Goal: Use online tool/utility: Utilize a website feature to perform a specific function

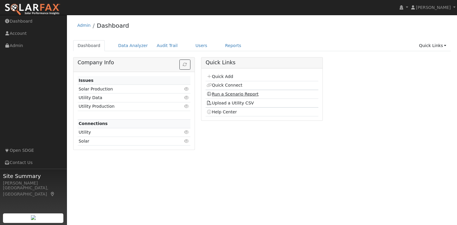
click at [221, 93] on link "Run a Scenario Report" at bounding box center [233, 94] width 52 height 5
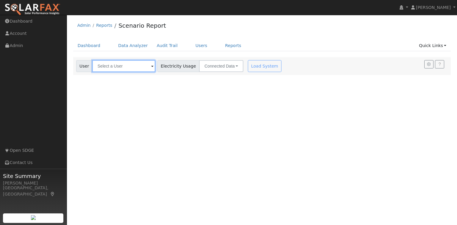
click at [112, 68] on input "text" at bounding box center [123, 66] width 63 height 12
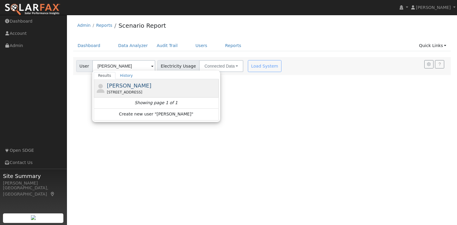
click at [143, 93] on div "8328 Amino Drive, Santee, CA 92071" at bounding box center [162, 92] width 110 height 5
type input "Pete Biberacher"
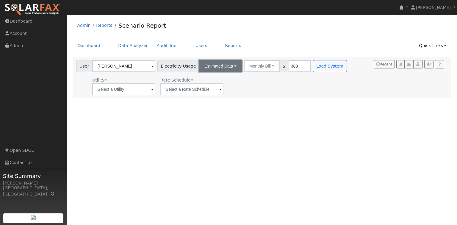
click at [226, 67] on button "Estimated Data" at bounding box center [220, 66] width 43 height 12
click at [214, 88] on link "Estimated Data" at bounding box center [221, 88] width 42 height 8
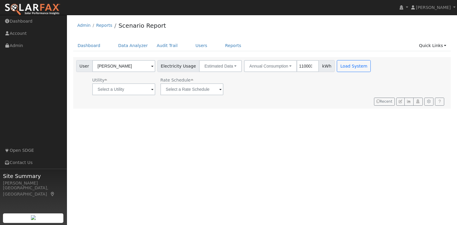
type input "110003"
click at [135, 94] on input "text" at bounding box center [123, 89] width 63 height 12
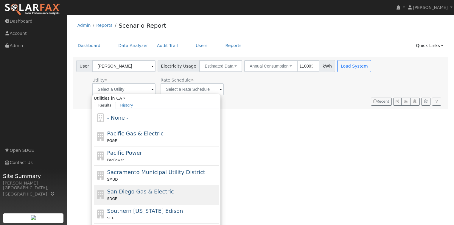
click at [148, 196] on div "SDGE" at bounding box center [162, 199] width 110 height 6
type input "San Diego Gas & Electric"
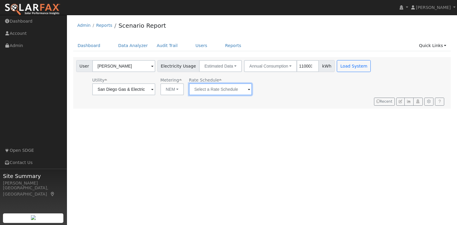
click at [233, 93] on input "text" at bounding box center [220, 89] width 63 height 12
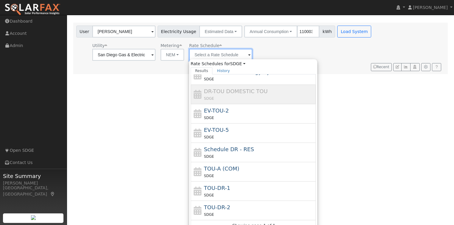
scroll to position [36, 0]
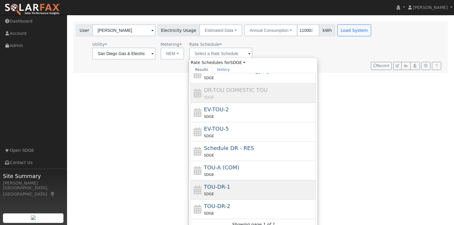
click at [226, 193] on div "SDGE" at bounding box center [259, 194] width 110 height 6
type input "TOU-DR-1"
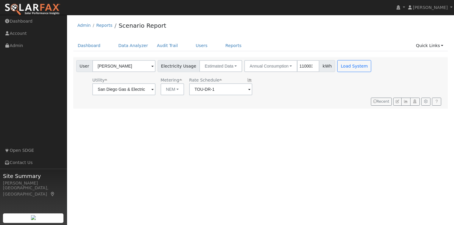
scroll to position [0, 0]
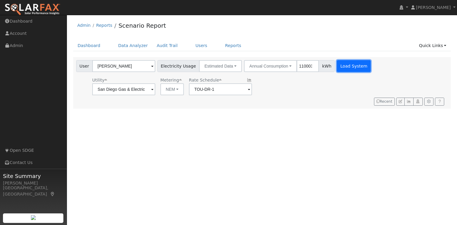
click at [338, 64] on button "Load System" at bounding box center [354, 66] width 34 height 12
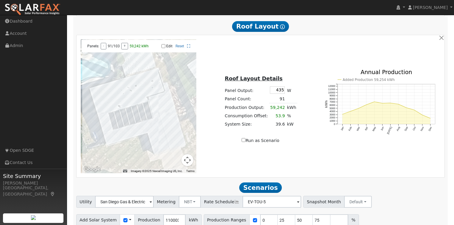
scroll to position [326, 0]
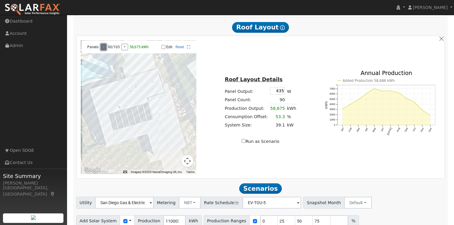
click at [103, 49] on button "-" at bounding box center [104, 47] width 6 height 7
drag, startPoint x: 276, startPoint y: 101, endPoint x: 286, endPoint y: 101, distance: 9.8
click at [286, 101] on tr "Panel Count: 77" at bounding box center [261, 100] width 74 height 9
click at [274, 99] on td "77" at bounding box center [277, 100] width 17 height 9
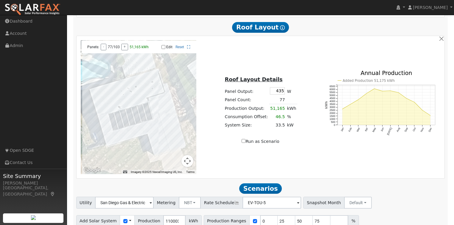
click at [163, 48] on input "Edit" at bounding box center [163, 47] width 4 height 4
checkbox input "true"
click at [282, 102] on td "77" at bounding box center [277, 100] width 17 height 9
click at [102, 49] on button "-" at bounding box center [104, 47] width 6 height 7
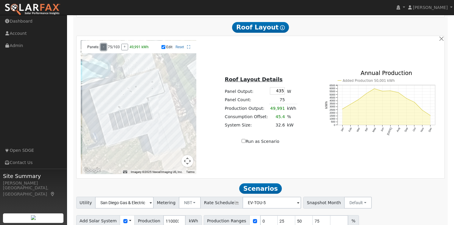
click at [102, 49] on button "-" at bounding box center [104, 47] width 6 height 7
click at [181, 48] on link "Reset" at bounding box center [179, 47] width 9 height 4
click at [179, 49] on link "Reset" at bounding box center [179, 47] width 9 height 4
click at [102, 49] on button "-" at bounding box center [104, 47] width 6 height 7
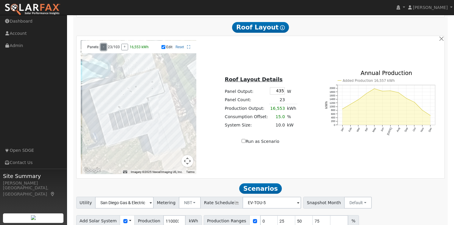
click at [102, 49] on button "-" at bounding box center [104, 47] width 6 height 7
click at [104, 48] on button "-" at bounding box center [104, 47] width 6 height 7
click at [125, 46] on button "+" at bounding box center [124, 47] width 7 height 7
click at [101, 49] on button "-" at bounding box center [104, 47] width 6 height 7
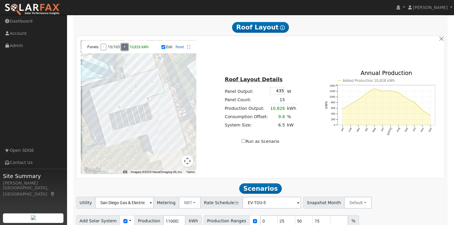
click at [123, 50] on button "+" at bounding box center [124, 47] width 7 height 7
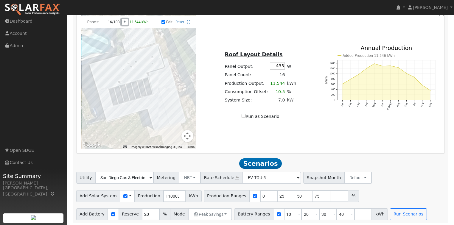
scroll to position [355, 0]
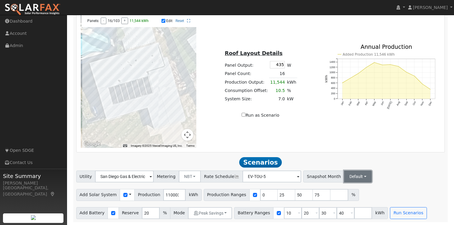
click at [349, 176] on button "Default" at bounding box center [358, 177] width 28 height 12
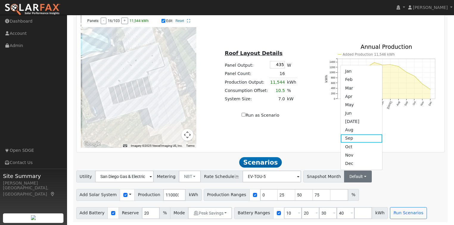
click at [368, 178] on div "Utility San Diego Gas & Electric Metering NBT NEM NBT Rate Schedule EV-TOU-5 - …" at bounding box center [260, 175] width 371 height 14
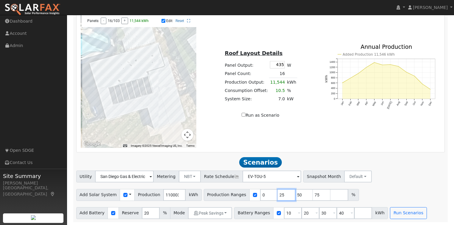
drag, startPoint x: 267, startPoint y: 195, endPoint x: 271, endPoint y: 195, distance: 4.2
click at [277, 195] on input "25" at bounding box center [286, 195] width 18 height 12
type input "10"
type input "13.5"
type input "20"
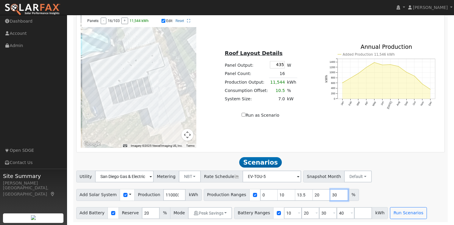
type input "30"
drag, startPoint x: 252, startPoint y: 195, endPoint x: 248, endPoint y: 195, distance: 4.2
click at [260, 195] on input "0" at bounding box center [269, 195] width 18 height 12
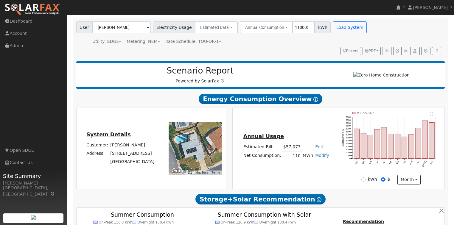
scroll to position [1, 0]
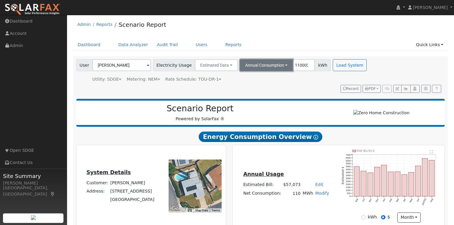
click at [267, 63] on button "Annual Consumption" at bounding box center [266, 65] width 53 height 12
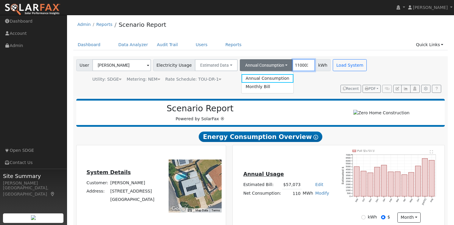
click at [294, 65] on input "110003" at bounding box center [303, 65] width 22 height 12
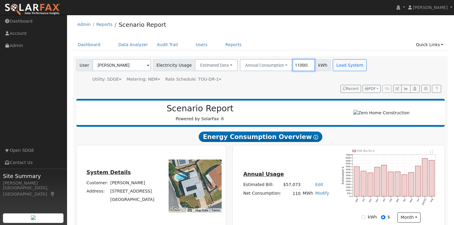
click at [294, 65] on input "110003" at bounding box center [303, 65] width 22 height 12
click at [294, 69] on input "110003" at bounding box center [303, 65] width 22 height 12
type input "11003"
click at [341, 66] on button "Load System" at bounding box center [349, 65] width 34 height 12
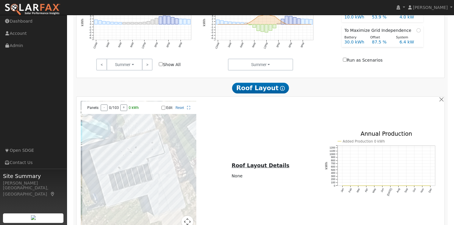
scroll to position [245, 0]
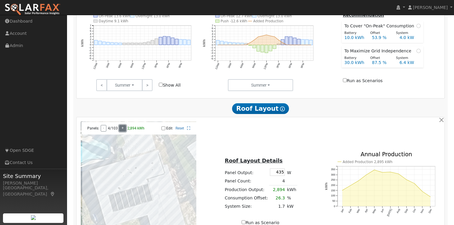
click at [124, 131] on button "+" at bounding box center [122, 128] width 7 height 7
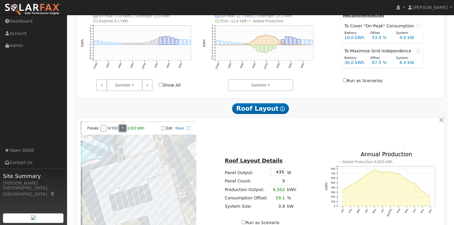
click at [124, 131] on button "+" at bounding box center [122, 128] width 7 height 7
click at [124, 131] on button "+" at bounding box center [124, 128] width 7 height 7
click at [124, 132] on button "+" at bounding box center [124, 128] width 7 height 7
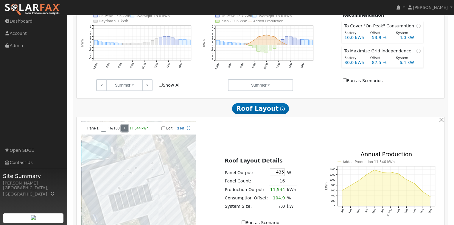
click at [124, 132] on button "+" at bounding box center [124, 128] width 7 height 7
click at [101, 131] on button "-" at bounding box center [104, 128] width 6 height 7
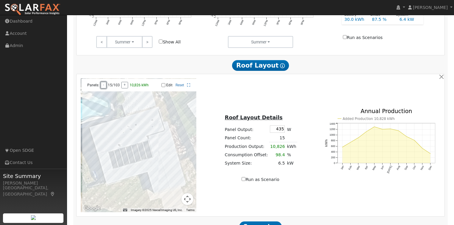
scroll to position [355, 0]
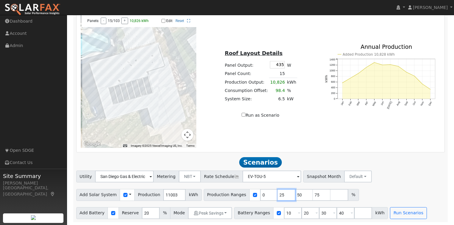
drag, startPoint x: 272, startPoint y: 193, endPoint x: 263, endPoint y: 193, distance: 8.6
click at [263, 193] on div "Production Ranges 0 25 50 75 %" at bounding box center [281, 195] width 155 height 12
type input "50"
type input "75"
drag, startPoint x: 274, startPoint y: 194, endPoint x: 266, endPoint y: 193, distance: 7.9
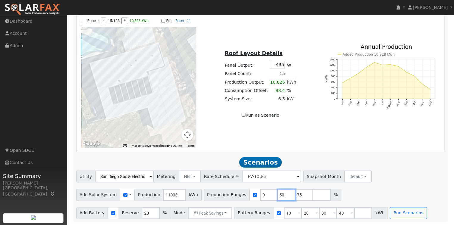
click at [277, 193] on input "50" at bounding box center [286, 195] width 18 height 12
type input "75"
drag, startPoint x: 270, startPoint y: 195, endPoint x: 262, endPoint y: 193, distance: 8.8
click at [262, 193] on div "Production Ranges 0 75 %" at bounding box center [264, 195] width 120 height 12
type input "50"
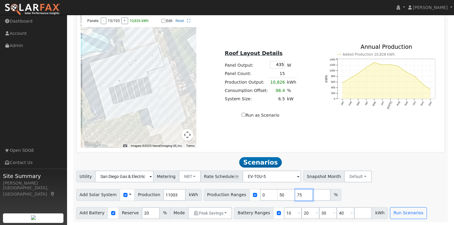
type input "75"
click at [312, 196] on input "number" at bounding box center [321, 195] width 18 height 12
type input "100"
click at [360, 186] on div "Utility San Diego Gas & Electric Metering NBT NEM NBT Rate Schedule EV-TOU-5 - …" at bounding box center [260, 195] width 375 height 48
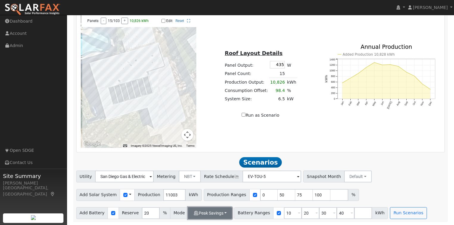
click at [219, 213] on button "Peak Savings" at bounding box center [210, 213] width 44 height 12
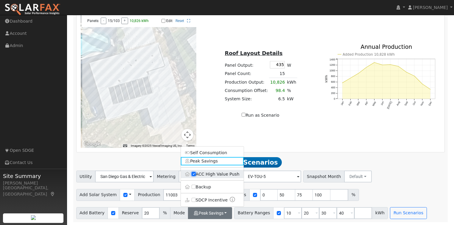
click at [193, 176] on input "ACC High Value Push" at bounding box center [193, 174] width 4 height 4
checkbox input "false"
click at [204, 150] on link "Self Consumption" at bounding box center [212, 153] width 63 height 8
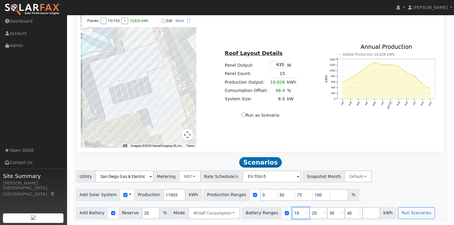
drag, startPoint x: 289, startPoint y: 213, endPoint x: 281, endPoint y: 213, distance: 8.6
click at [292, 213] on input "10" at bounding box center [301, 213] width 18 height 12
type input "0"
click at [309, 214] on input "20" at bounding box center [318, 213] width 18 height 12
click at [344, 214] on input "40" at bounding box center [353, 213] width 18 height 12
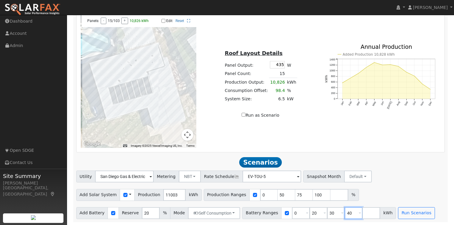
type input "4"
click at [344, 214] on input "number" at bounding box center [353, 213] width 18 height 12
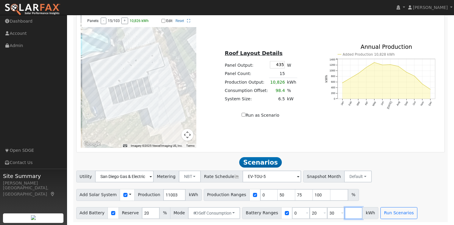
click at [344, 214] on input "number" at bounding box center [353, 213] width 18 height 12
click at [327, 213] on input "30" at bounding box center [336, 213] width 18 height 12
type input "3"
click at [327, 213] on input "number" at bounding box center [336, 213] width 18 height 12
click at [309, 213] on input "20" at bounding box center [318, 213] width 18 height 12
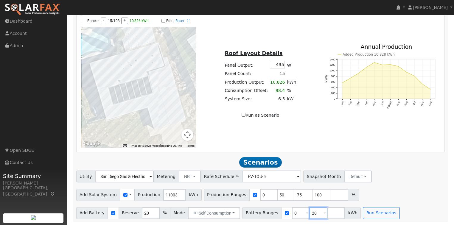
type input "2"
click at [309, 213] on input "number" at bounding box center [318, 213] width 18 height 12
type input "13.5"
click at [327, 214] on input "number" at bounding box center [336, 213] width 18 height 12
type input "20"
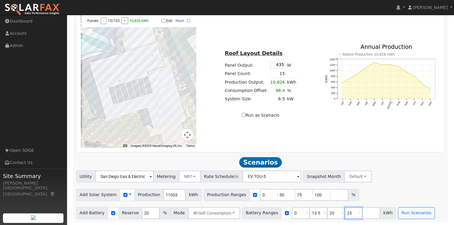
type input "25"
drag, startPoint x: 359, startPoint y: 212, endPoint x: 351, endPoint y: 212, distance: 7.7
click at [362, 212] on input "27" at bounding box center [371, 213] width 18 height 12
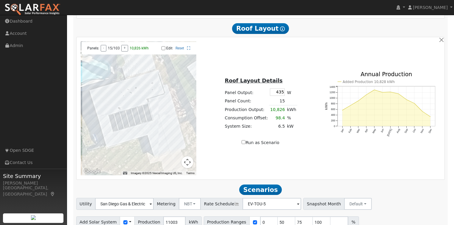
scroll to position [333, 0]
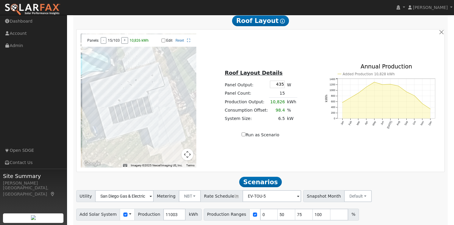
type input "30"
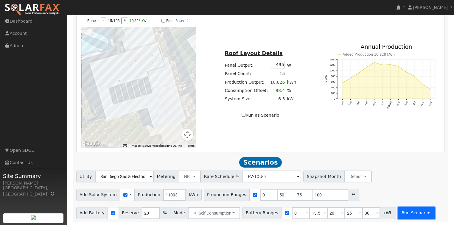
click at [400, 212] on button "Run Scenarios" at bounding box center [416, 213] width 37 height 12
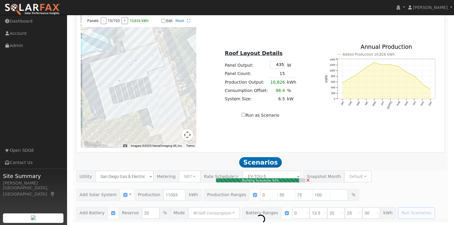
type input "5.5"
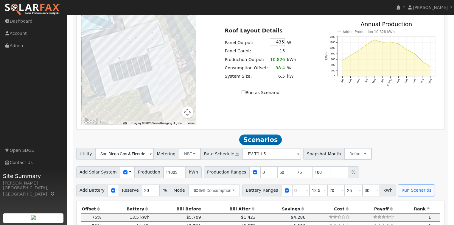
scroll to position [369, 0]
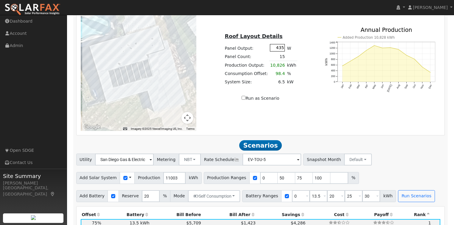
click at [281, 50] on input "435" at bounding box center [277, 47] width 15 height 7
type input "440"
click at [301, 80] on div "Roof Layout Details Panel Output: 440 W Panel Count: 15 Production Output: 10,8…" at bounding box center [260, 63] width 122 height 75
type input "25"
type input "50"
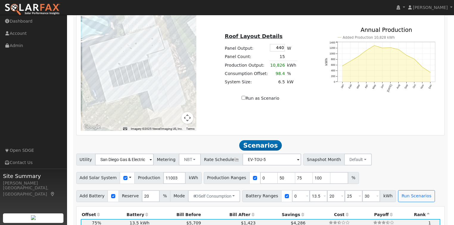
type input "75"
click at [286, 59] on td at bounding box center [291, 56] width 11 height 9
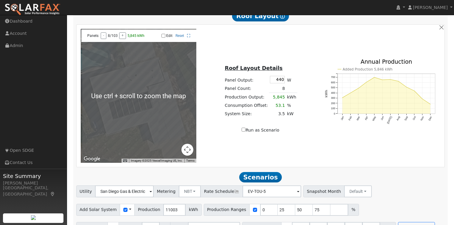
scroll to position [326, 0]
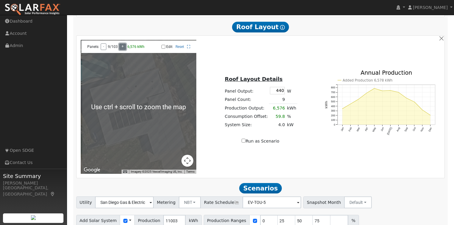
click at [123, 50] on button "+" at bounding box center [122, 46] width 7 height 7
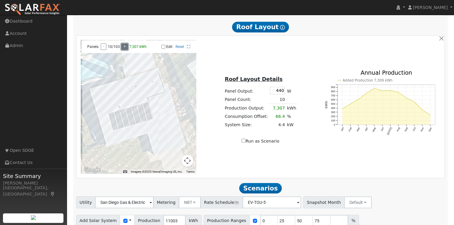
click at [123, 50] on button "+" at bounding box center [124, 46] width 7 height 7
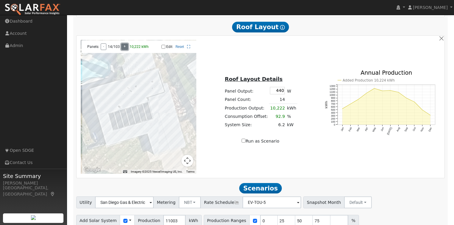
click at [123, 50] on button "+" at bounding box center [124, 46] width 7 height 7
drag, startPoint x: 277, startPoint y: 92, endPoint x: 282, endPoint y: 92, distance: 5.4
click at [282, 92] on td "440" at bounding box center [277, 91] width 17 height 10
click at [312, 111] on div "Roof Layout Details Panel Output: 430 W Panel Count: 8 Production Output: 5,712…" at bounding box center [260, 106] width 122 height 75
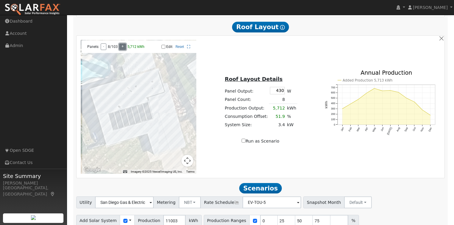
click at [123, 49] on button "+" at bounding box center [122, 46] width 7 height 7
click at [123, 49] on button "+" at bounding box center [124, 46] width 7 height 7
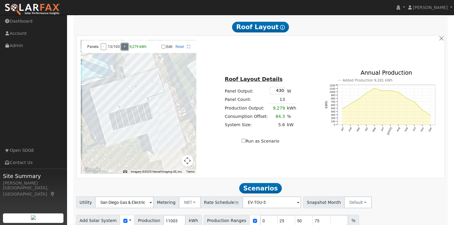
click at [123, 49] on button "+" at bounding box center [124, 46] width 7 height 7
click at [102, 46] on button "-" at bounding box center [104, 46] width 6 height 7
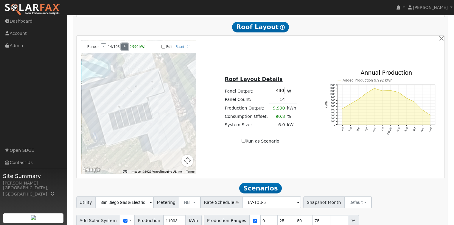
click at [122, 50] on button "+" at bounding box center [124, 46] width 7 height 7
drag, startPoint x: 277, startPoint y: 91, endPoint x: 283, endPoint y: 92, distance: 6.1
click at [283, 92] on td "430" at bounding box center [277, 91] width 17 height 10
type input "445"
click at [313, 107] on div "Roof Layout Details Panel Output: 445 W Panel Count: 15 Production Output: 10,7…" at bounding box center [260, 106] width 122 height 75
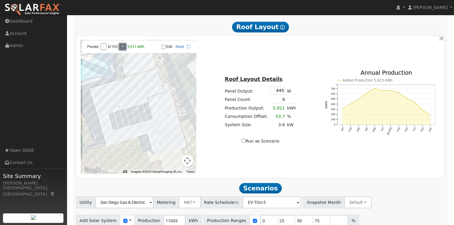
click at [122, 48] on button "+" at bounding box center [122, 46] width 7 height 7
click at [122, 48] on button "+" at bounding box center [124, 46] width 7 height 7
click at [122, 49] on button "+" at bounding box center [124, 46] width 7 height 7
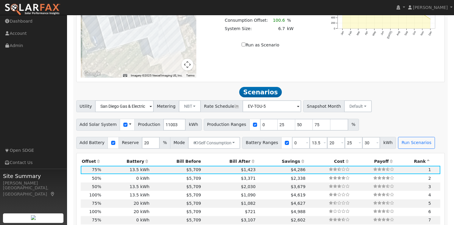
scroll to position [423, 0]
click at [402, 144] on button "Run Scenarios" at bounding box center [416, 143] width 37 height 12
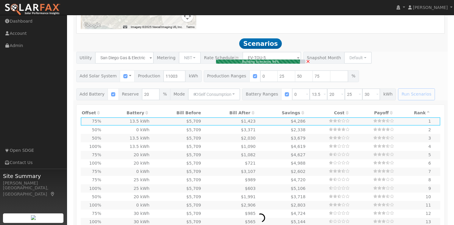
scroll to position [471, 0]
type input "1.8"
type input "$6,419"
type input "$1,926"
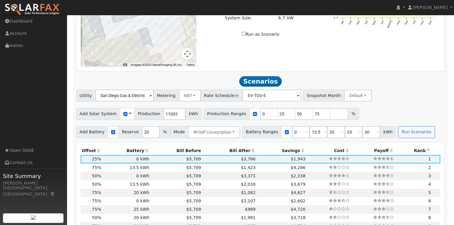
scroll to position [433, 0]
click at [330, 117] on input "number" at bounding box center [339, 114] width 18 height 12
type input "100"
drag, startPoint x: 272, startPoint y: 118, endPoint x: 266, endPoint y: 117, distance: 6.4
click at [277, 117] on input "25" at bounding box center [286, 114] width 18 height 12
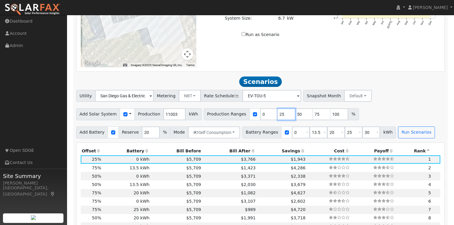
type input "50"
type input "75"
type input "100"
type input "50"
click at [376, 114] on div "Add Solar System Use CSV Data Production 11003 kWh Production Ranges 0 50 75 10…" at bounding box center [260, 113] width 371 height 14
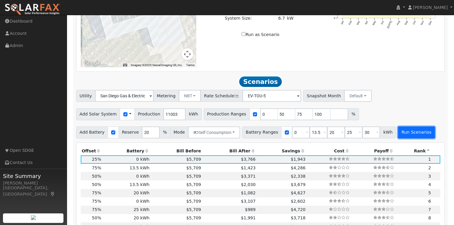
click at [402, 135] on button "Run Scenarios" at bounding box center [416, 132] width 37 height 12
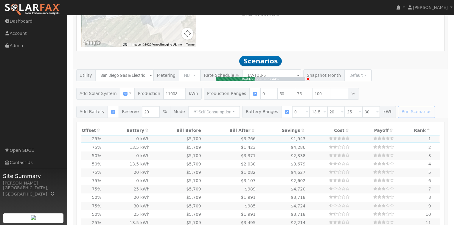
scroll to position [454, 0]
type input "5.5"
type input "$19,255"
type input "$10,637"
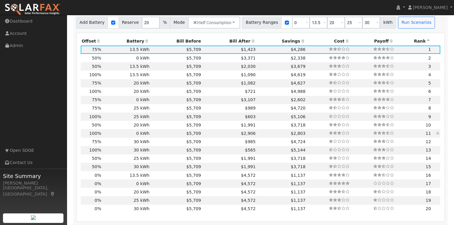
scroll to position [543, 0]
click at [90, 119] on span "100%" at bounding box center [95, 116] width 12 height 5
type input "7.3"
type input "$25,674"
type input "$16,702"
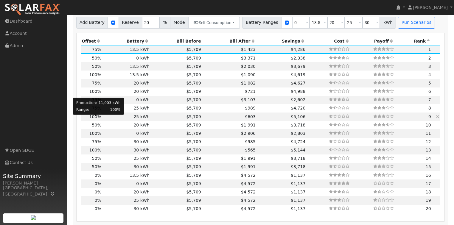
type input "$30,000"
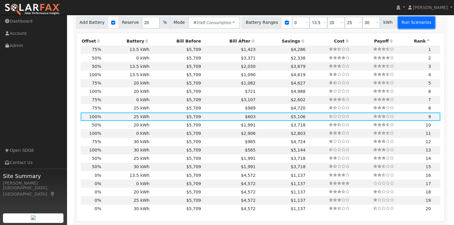
click at [400, 24] on button "Run Scenarios" at bounding box center [416, 23] width 37 height 12
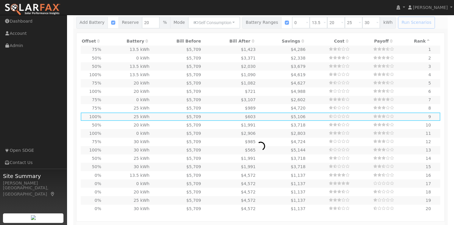
type input "5.5"
type input "$19,255"
type input "$10,637"
type input "$16,200"
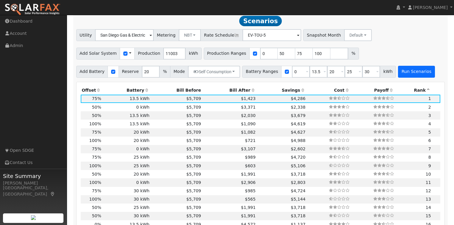
scroll to position [493, 0]
